Goal: Find specific page/section

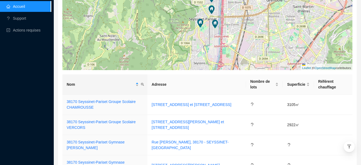
scroll to position [133, 0]
click at [101, 102] on link "38170 Seyssinet-Pariset Groupe Scolaire CHAMROUSSE" at bounding box center [101, 104] width 69 height 10
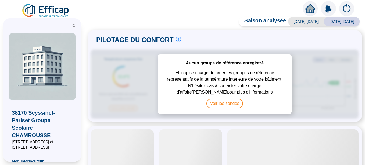
scroll to position [34, 0]
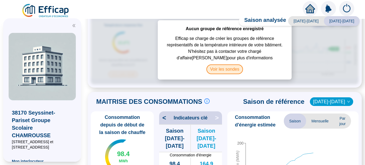
click at [228, 70] on span "Voir les sondes" at bounding box center [224, 69] width 37 height 10
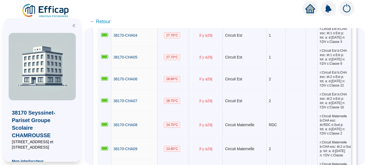
scroll to position [153, 0]
